Goal: Navigation & Orientation: Find specific page/section

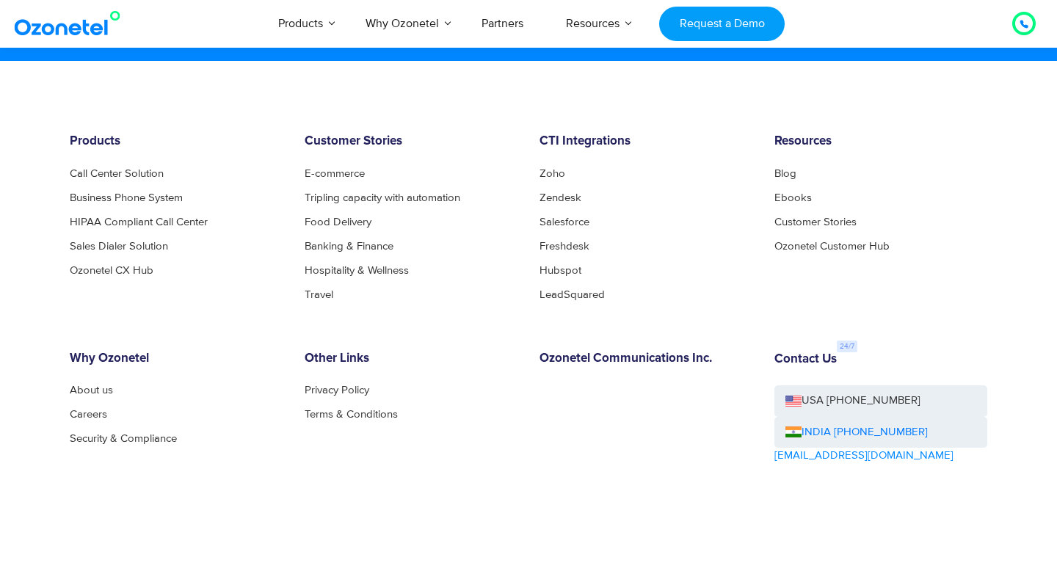
scroll to position [7963, 0]
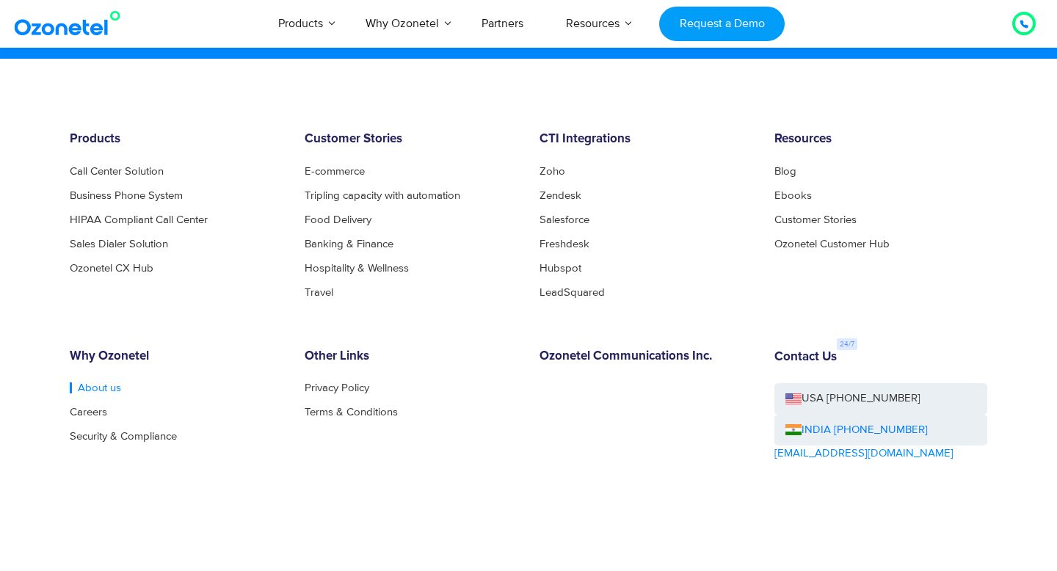
click at [105, 387] on link "About us" at bounding box center [95, 387] width 51 height 11
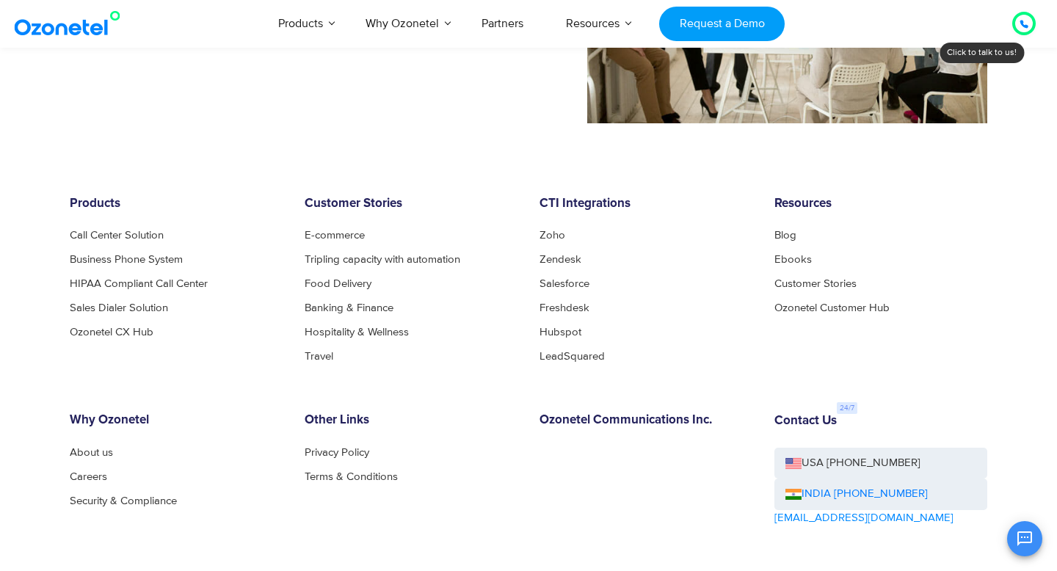
scroll to position [1612, 0]
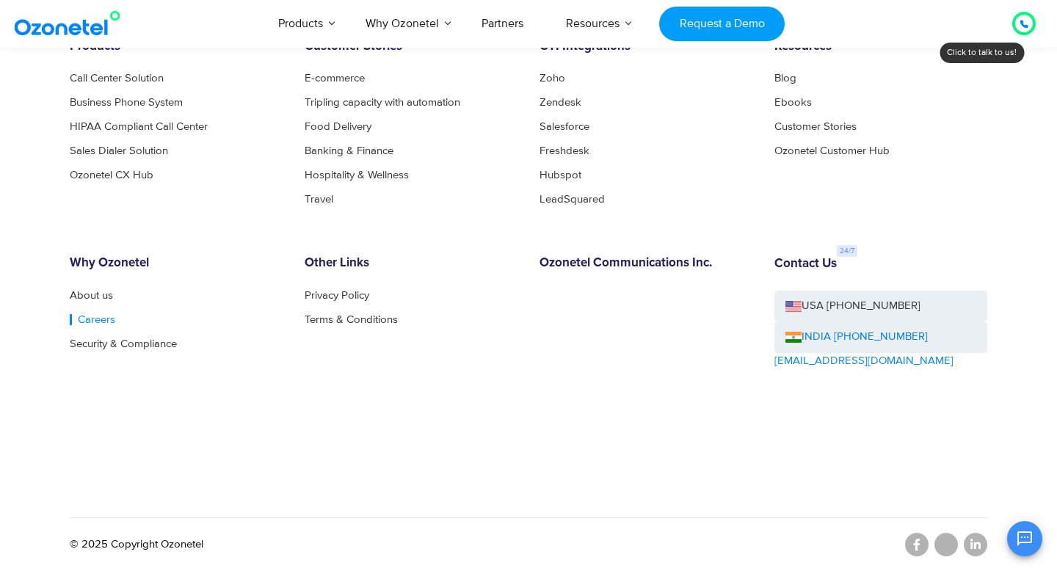
click at [103, 321] on link "Careers" at bounding box center [92, 319] width 45 height 11
